Goal: Task Accomplishment & Management: Complete application form

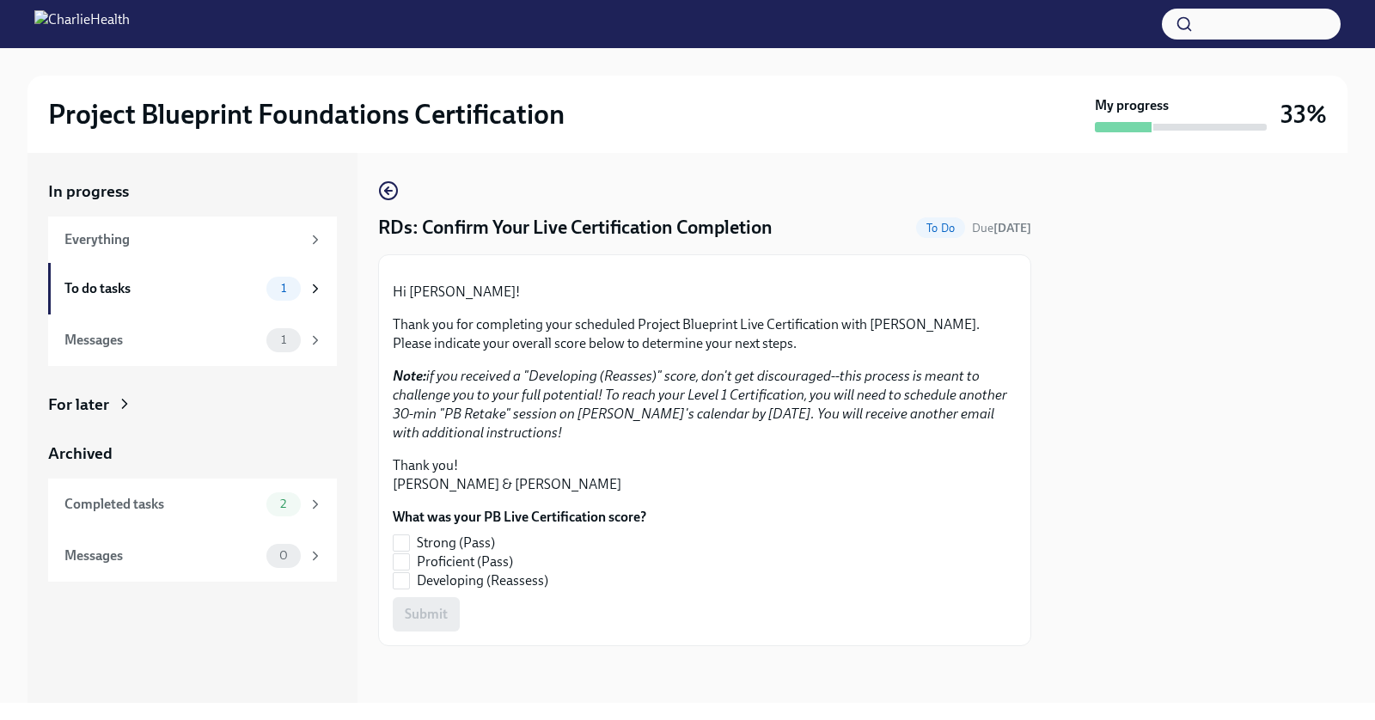
scroll to position [149, 0]
click at [401, 570] on input "Proficient (Pass)" at bounding box center [401, 561] width 15 height 15
click at [417, 617] on span "Submit" at bounding box center [426, 614] width 43 height 17
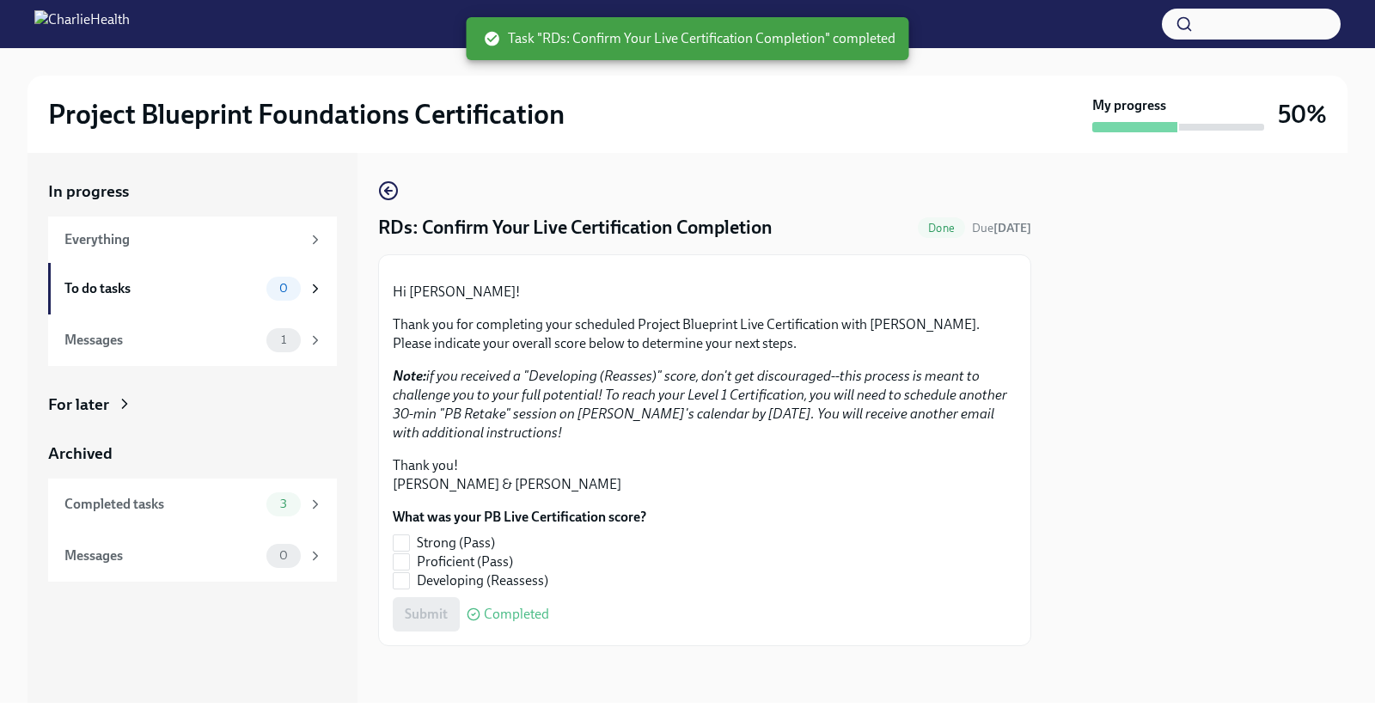
checkbox input "true"
click at [228, 488] on div "Completed tasks 3" at bounding box center [192, 505] width 289 height 52
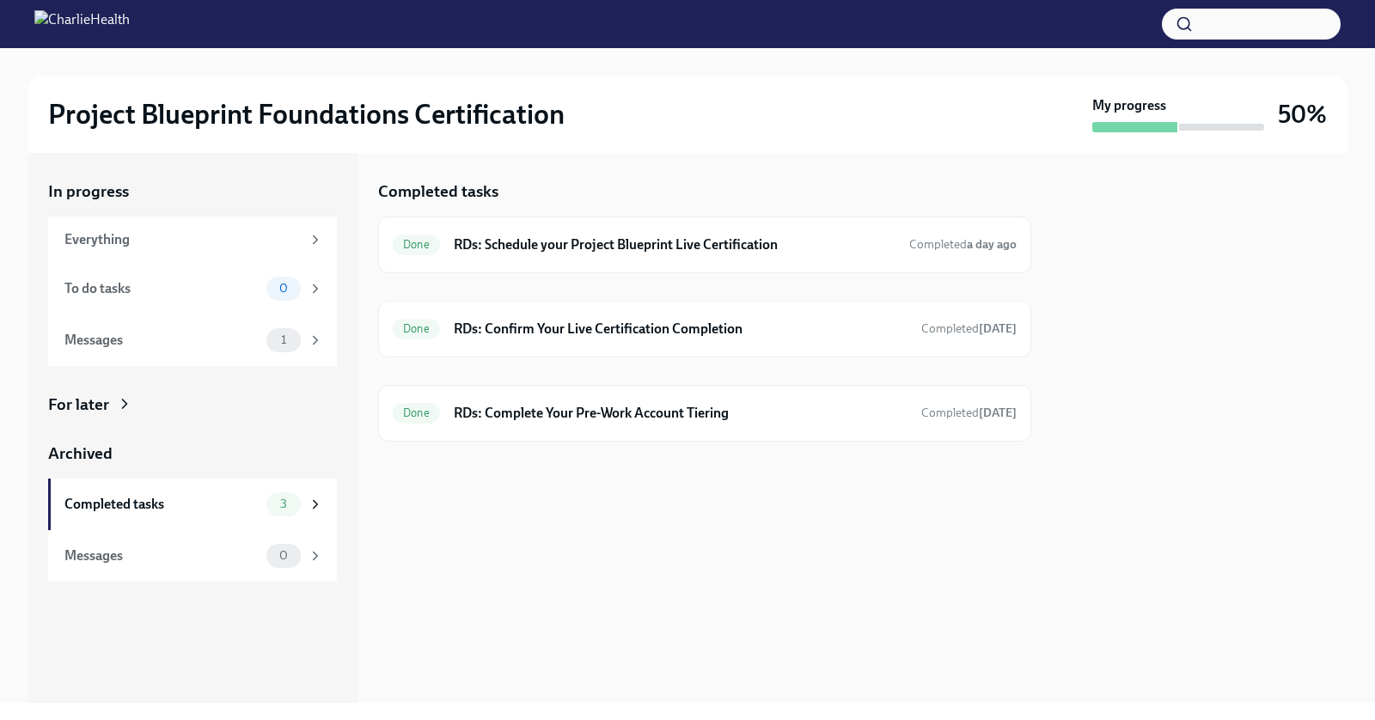
click at [1307, 109] on h3 "50%" at bounding box center [1302, 114] width 49 height 31
click at [128, 227] on div "Everything" at bounding box center [192, 240] width 289 height 46
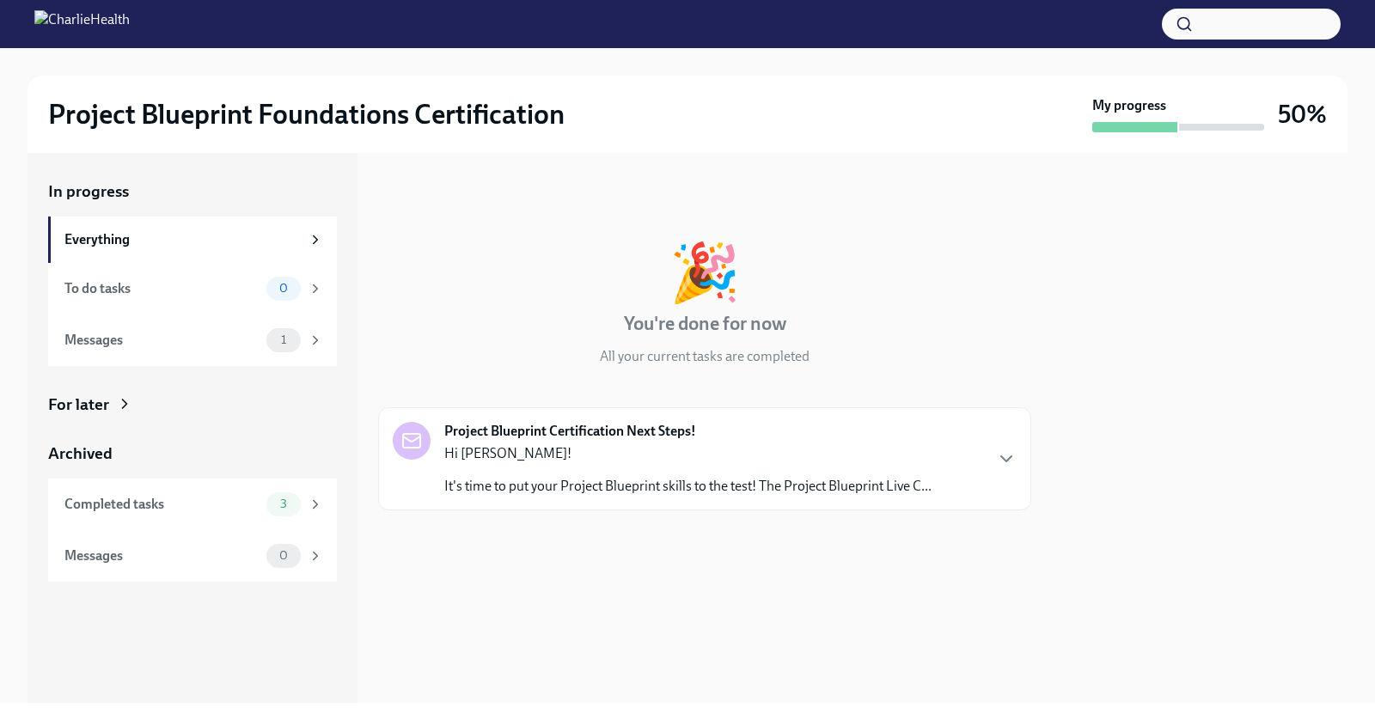
click at [621, 455] on p "Hi [PERSON_NAME]!" at bounding box center [687, 453] width 487 height 19
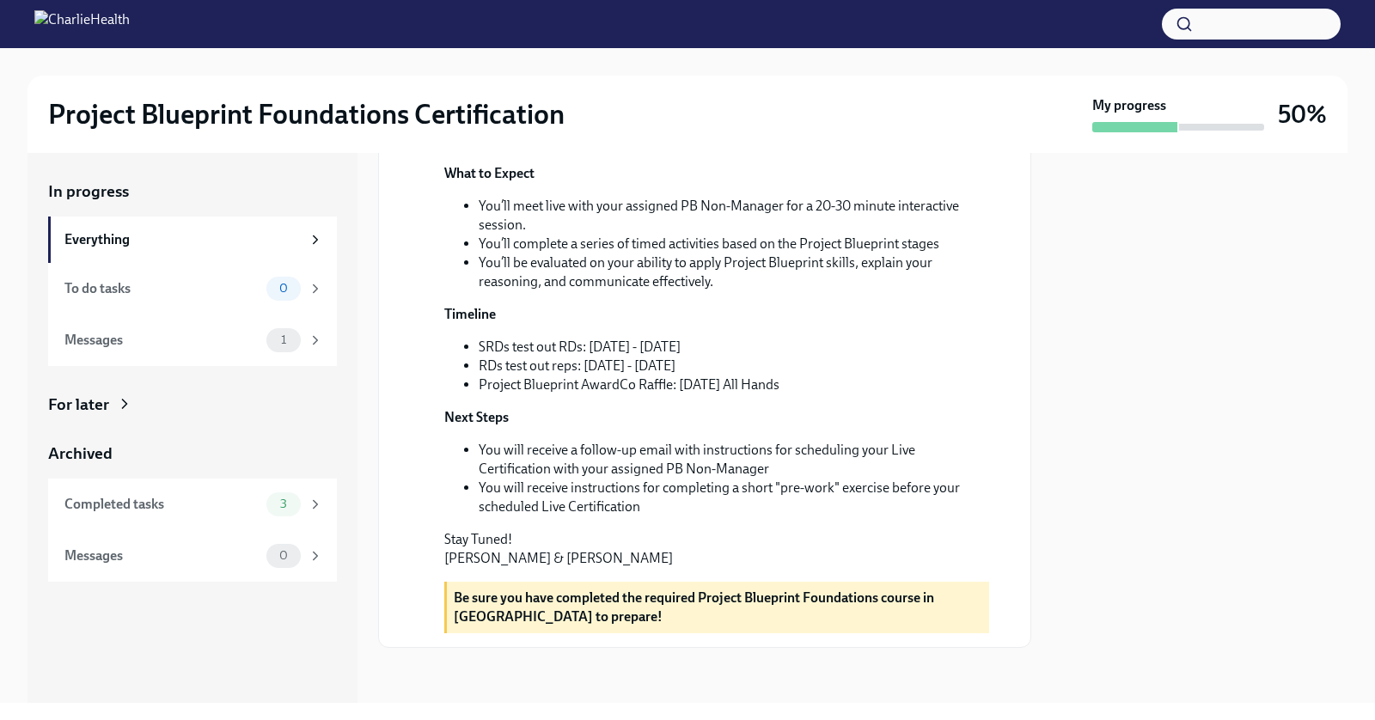
scroll to position [599, 0]
click at [214, 285] on div "To do tasks" at bounding box center [161, 288] width 195 height 19
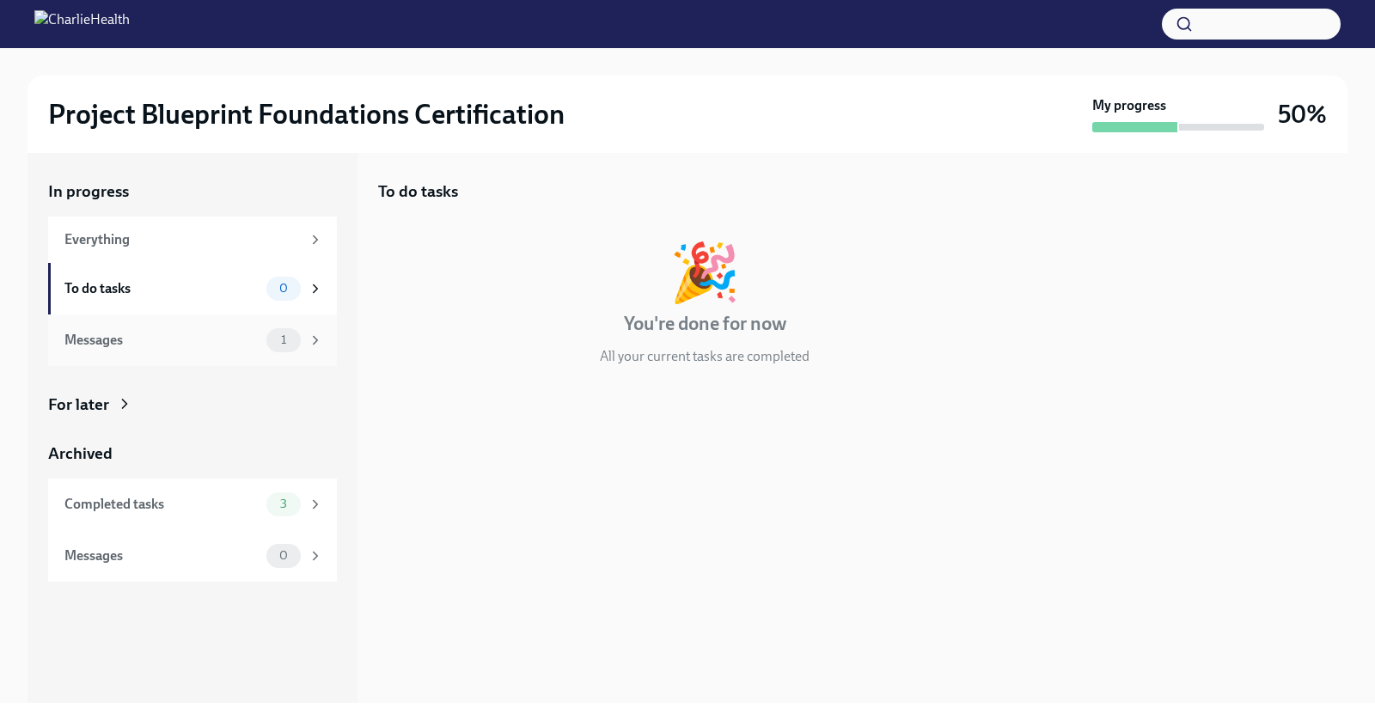
click at [214, 331] on div "Messages" at bounding box center [161, 340] width 195 height 19
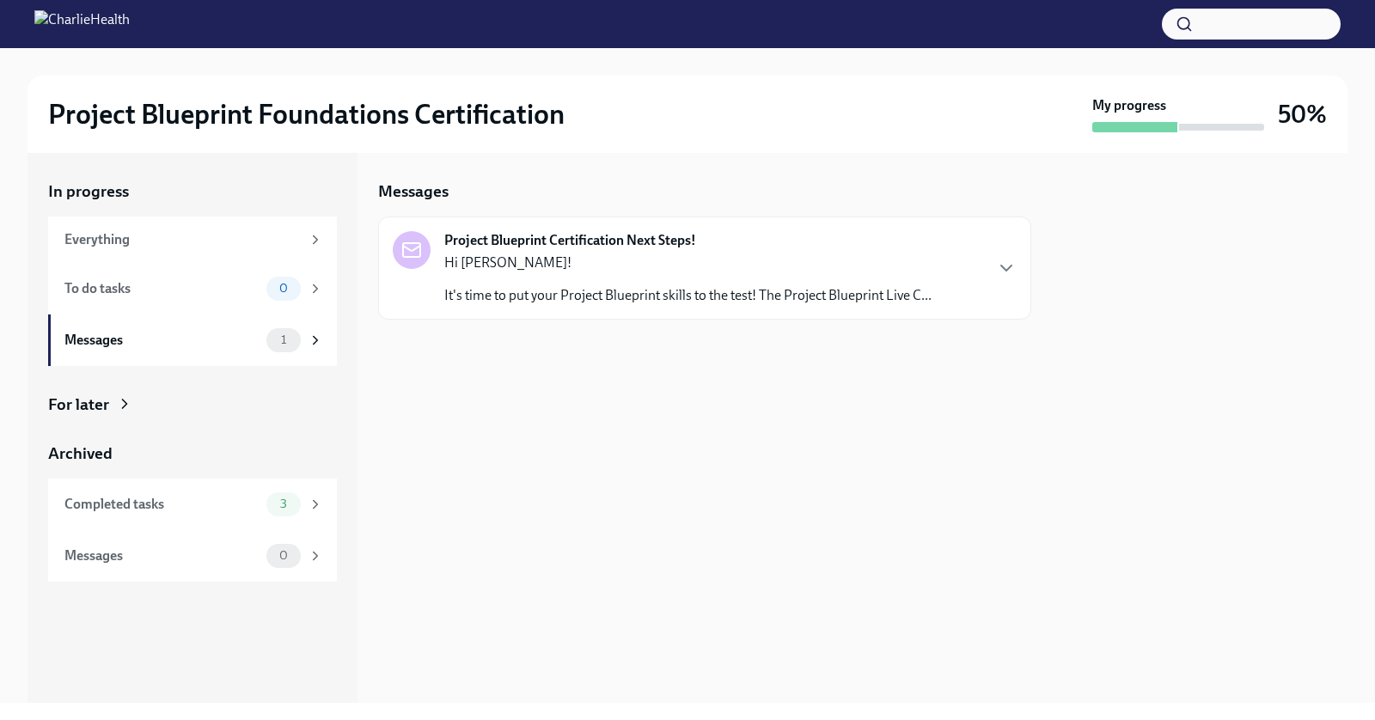
click at [615, 292] on p "It's time to put your Project Blueprint skills to the test! The Project Bluepri…" at bounding box center [687, 295] width 487 height 19
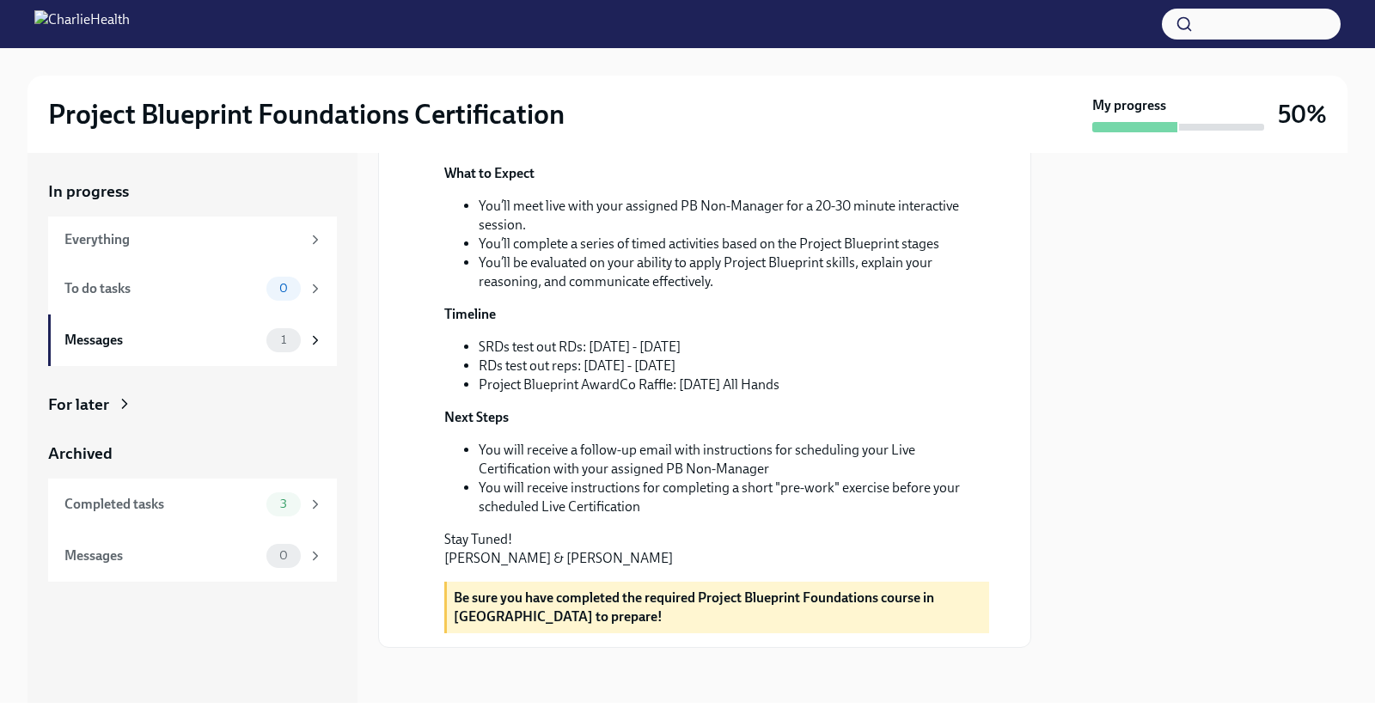
scroll to position [408, 0]
click at [274, 338] on span "1" at bounding box center [284, 340] width 26 height 13
click at [220, 499] on div "Completed tasks" at bounding box center [161, 504] width 195 height 19
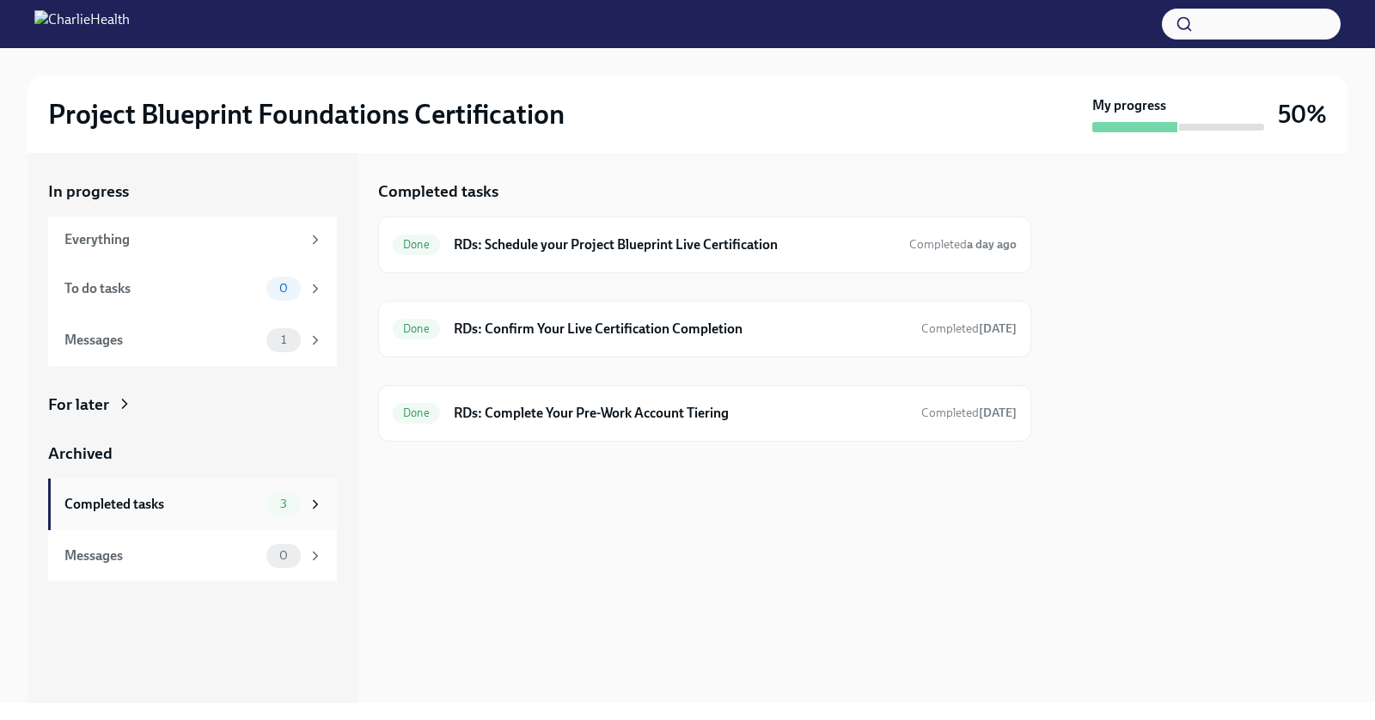
click at [245, 517] on div "Completed tasks 3" at bounding box center [192, 505] width 289 height 52
click at [240, 548] on div "Messages" at bounding box center [161, 556] width 195 height 19
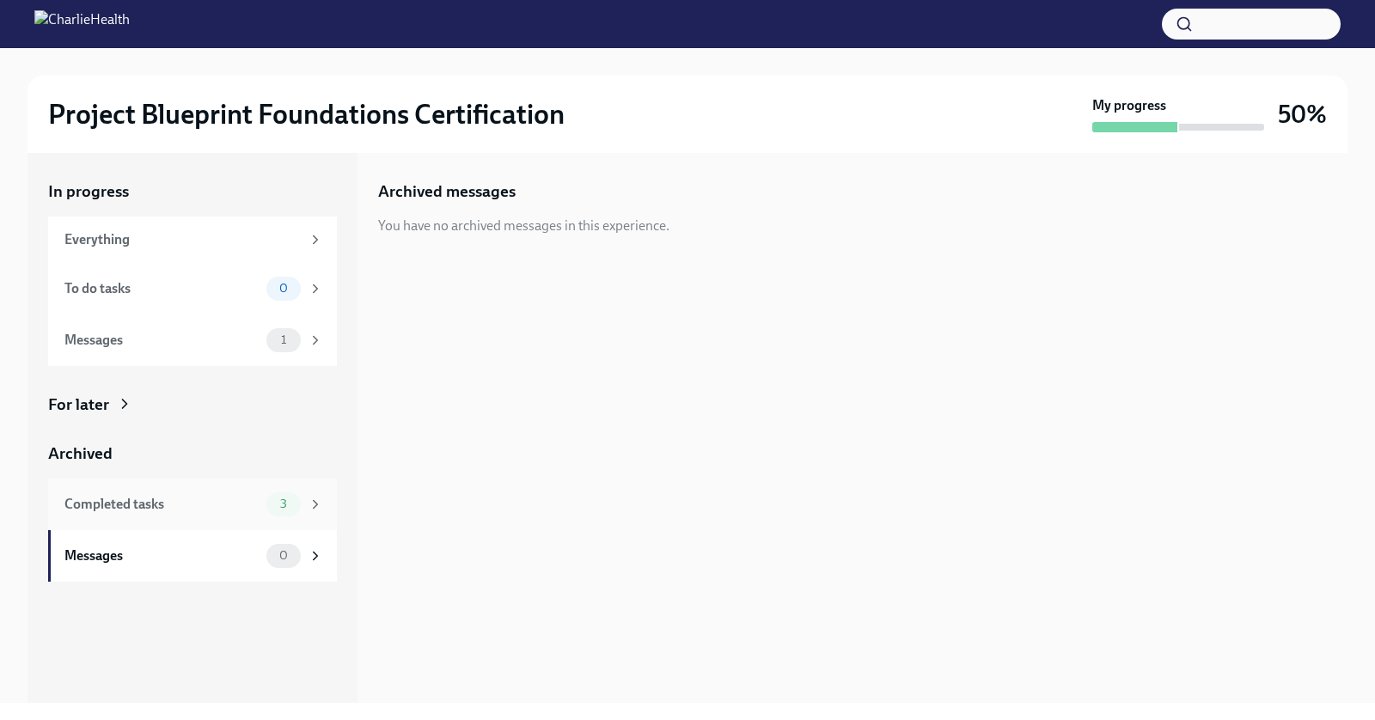
click at [245, 513] on div "Completed tasks 3" at bounding box center [193, 505] width 259 height 24
